Goal: Task Accomplishment & Management: Manage account settings

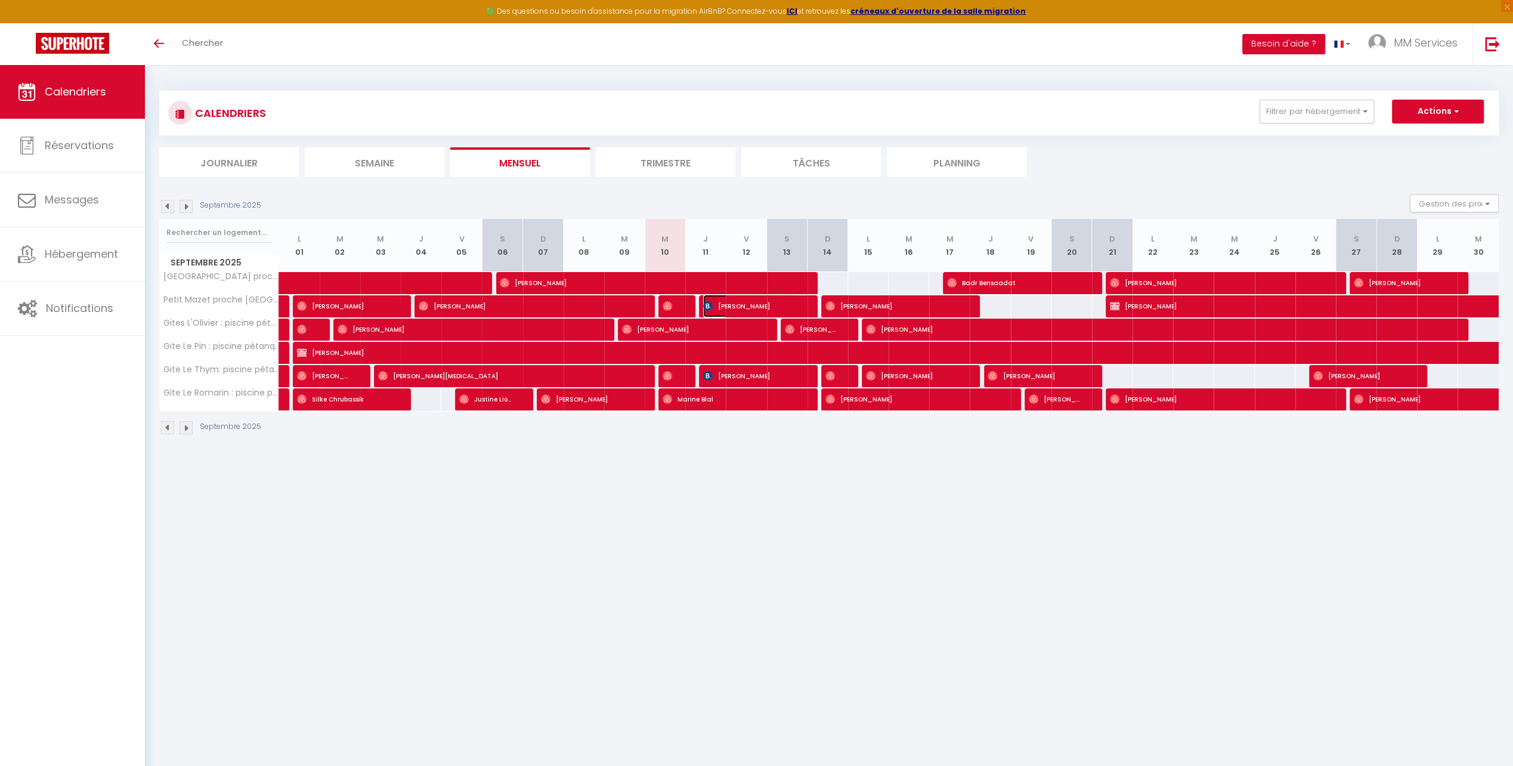
click at [715, 305] on span "[PERSON_NAME]" at bounding box center [750, 306] width 95 height 23
select select "OK"
select select "KO"
select select "0"
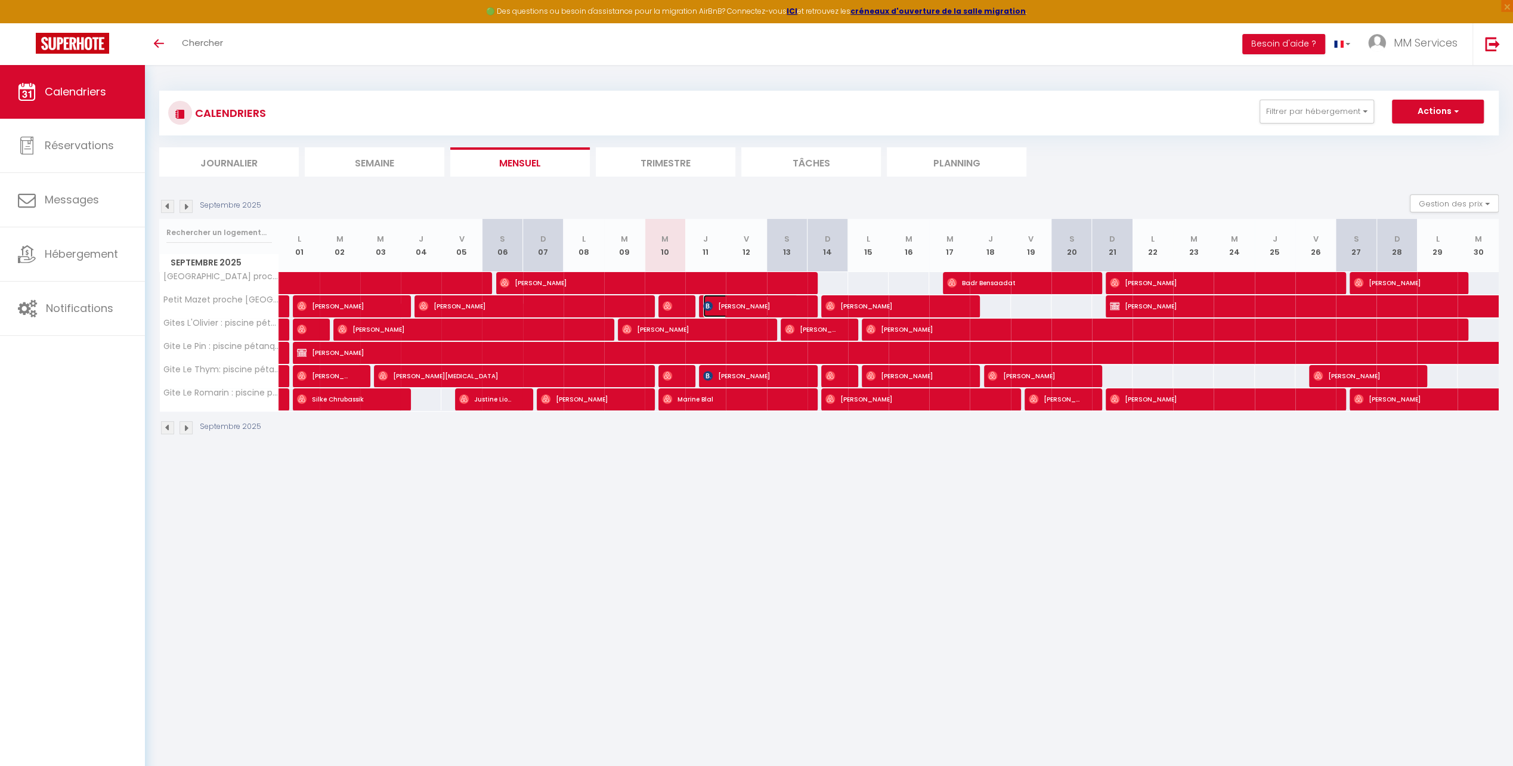
select select "1"
select select
select select "25329"
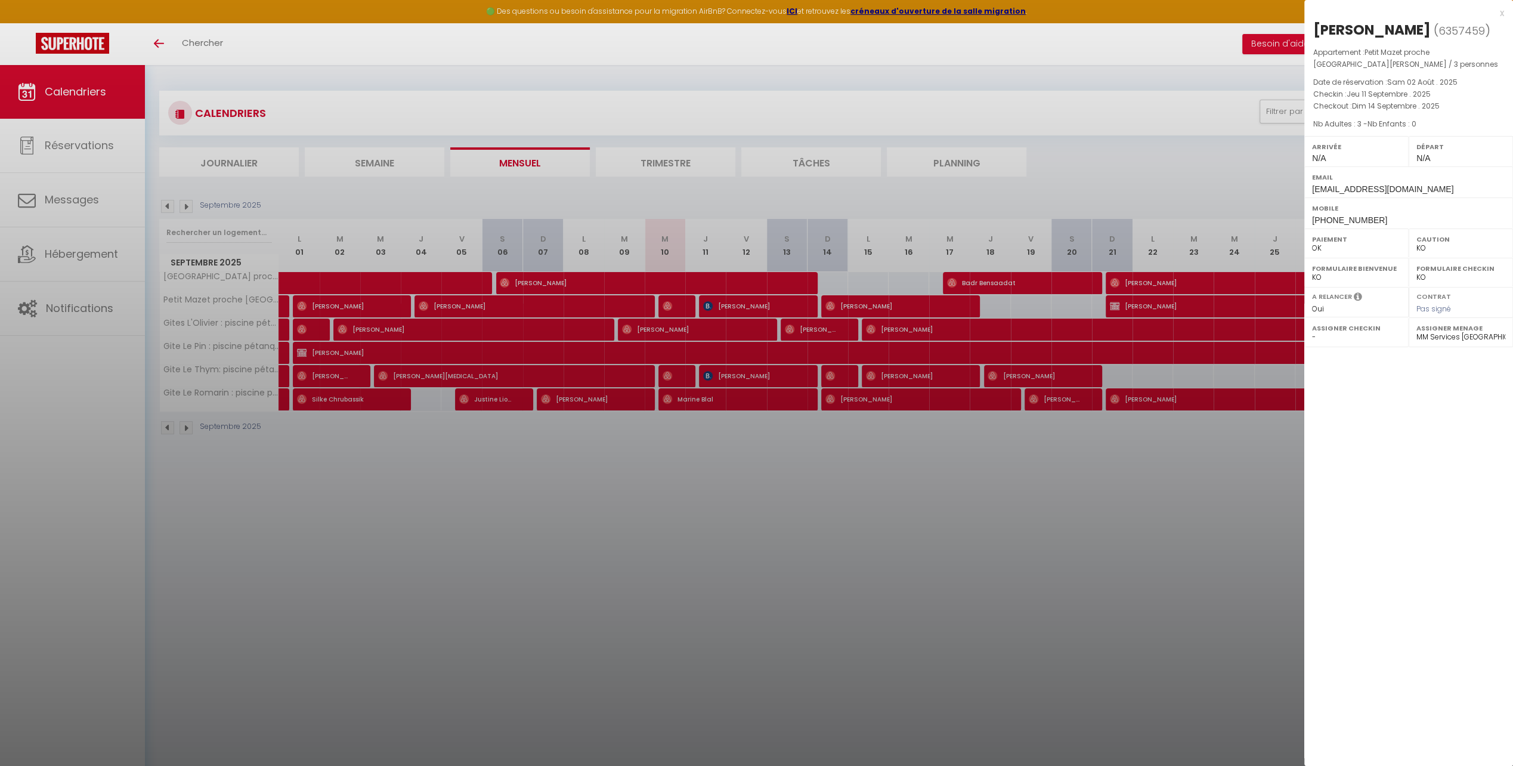
click at [753, 92] on div at bounding box center [756, 383] width 1513 height 766
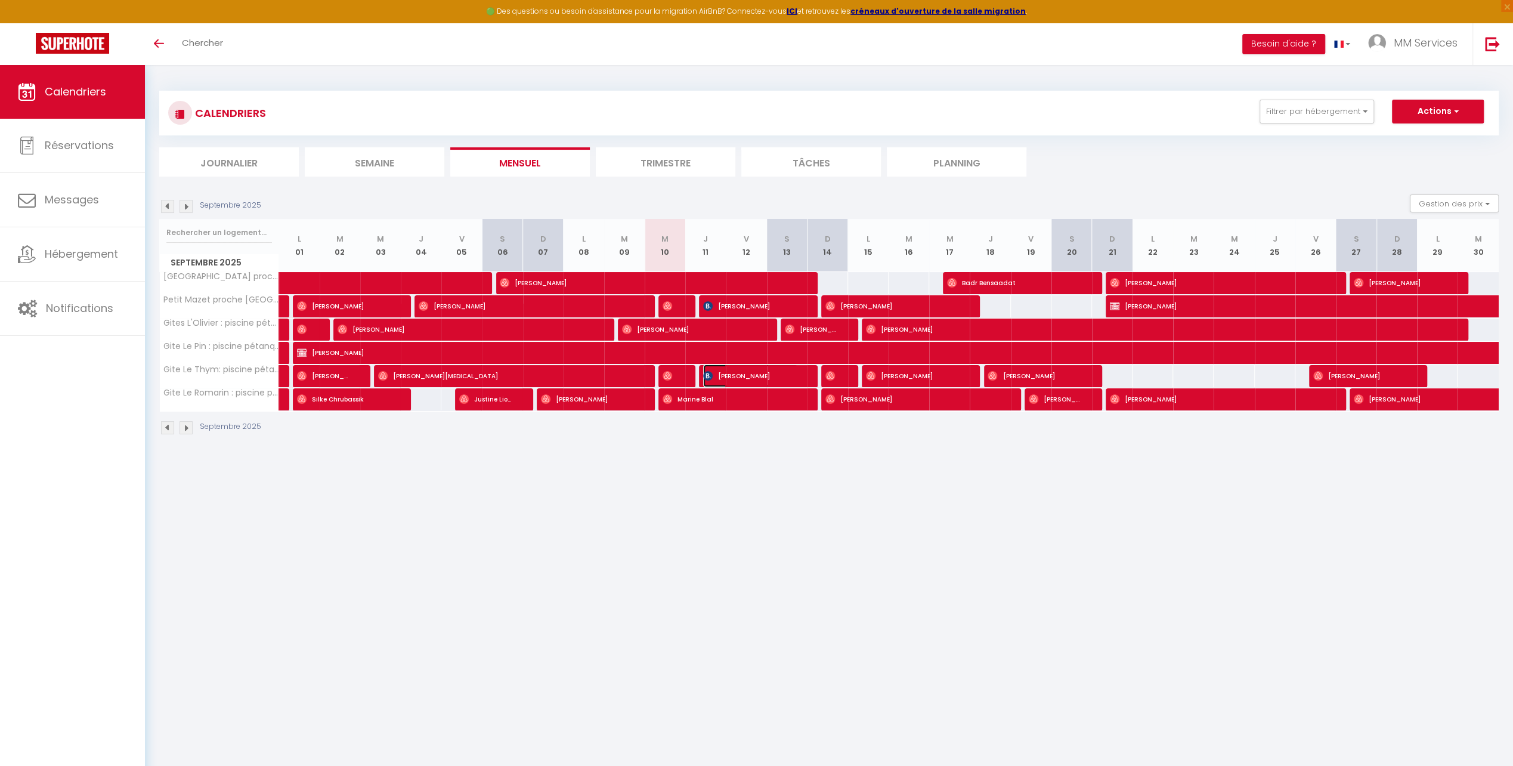
click at [729, 373] on span "[PERSON_NAME]" at bounding box center [750, 375] width 95 height 23
select select
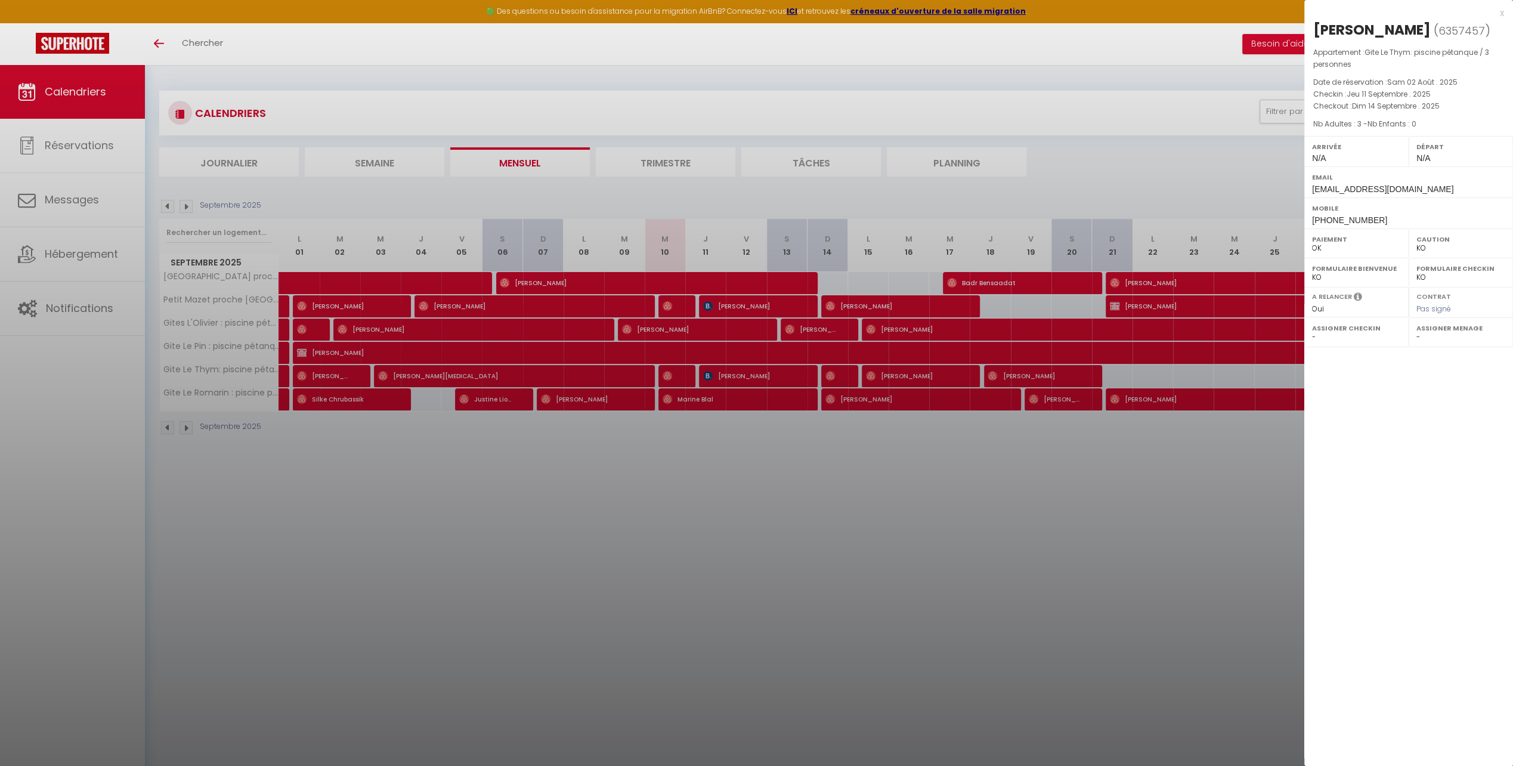
click at [875, 51] on div at bounding box center [756, 383] width 1513 height 766
